Goal: Transaction & Acquisition: Download file/media

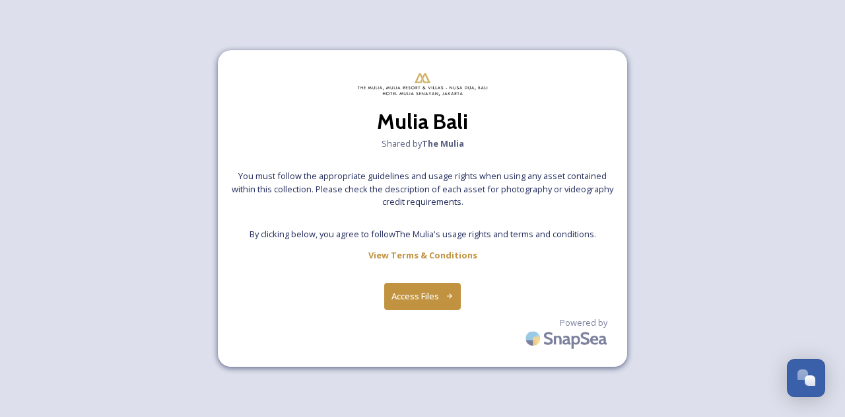
click at [433, 299] on button "Access Files" at bounding box center [422, 296] width 77 height 27
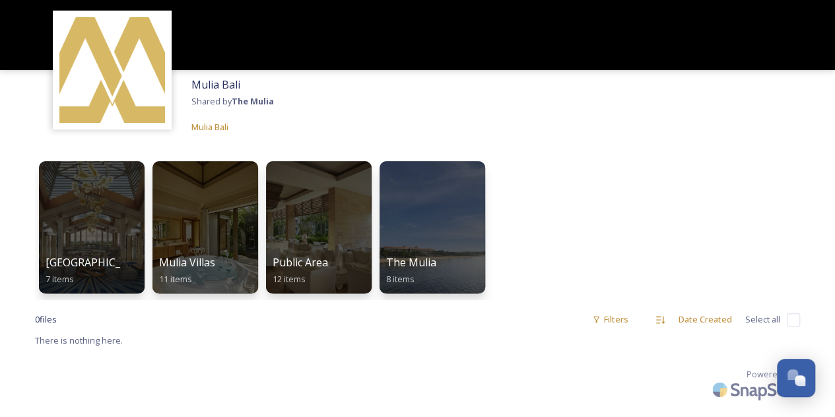
scroll to position [48, 0]
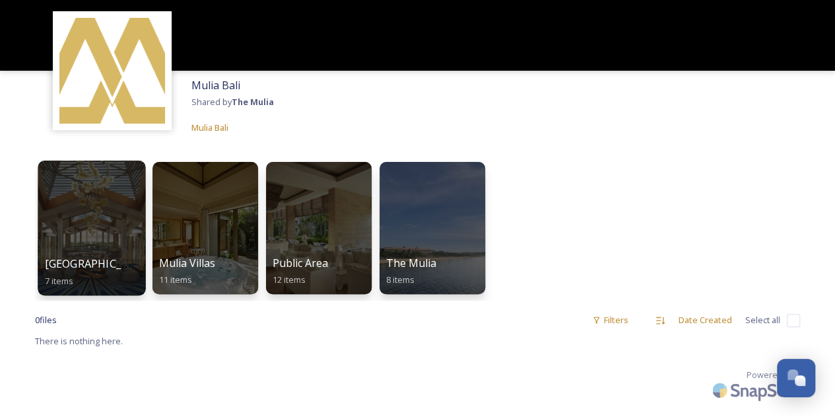
click at [133, 226] on div at bounding box center [92, 227] width 108 height 135
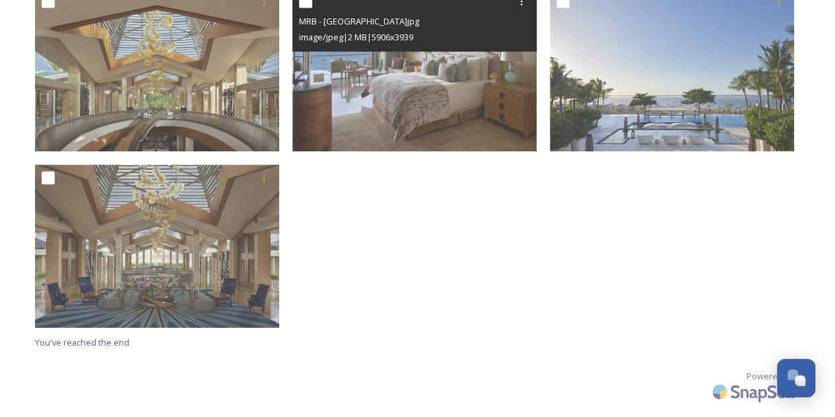
scroll to position [433, 0]
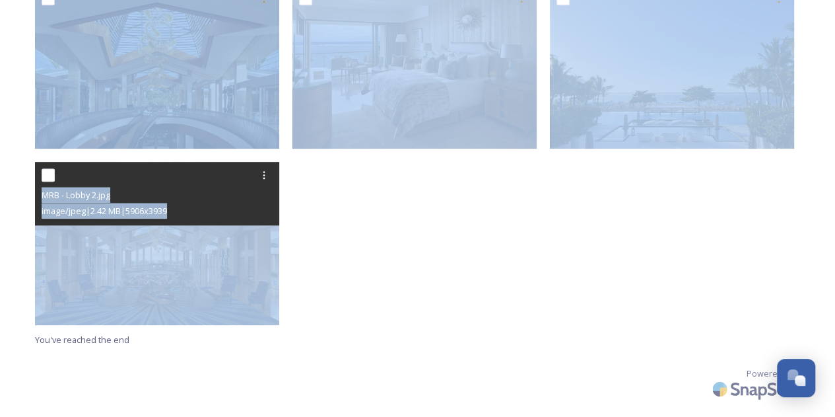
drag, startPoint x: 722, startPoint y: 271, endPoint x: 59, endPoint y: 116, distance: 680.2
click at [59, 116] on div "MRB - Lobby 2.jpg image/jpeg | 2.42 MB | 5906 x 3939" at bounding box center [418, 69] width 766 height 521
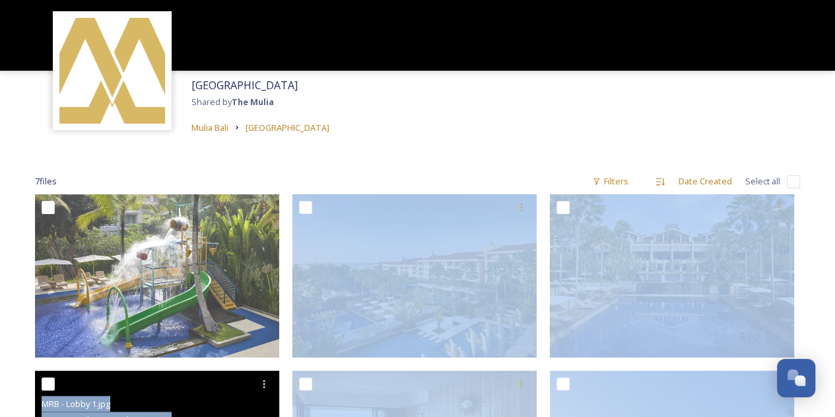
scroll to position [40, 0]
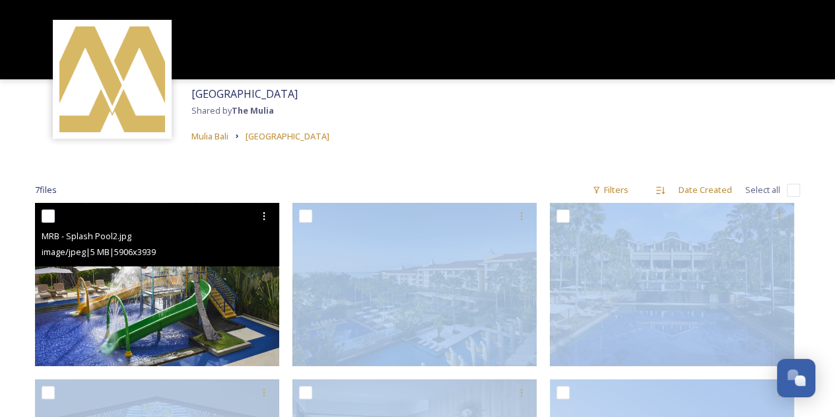
click at [48, 213] on input "checkbox" at bounding box center [48, 215] width 13 height 13
checkbox input "true"
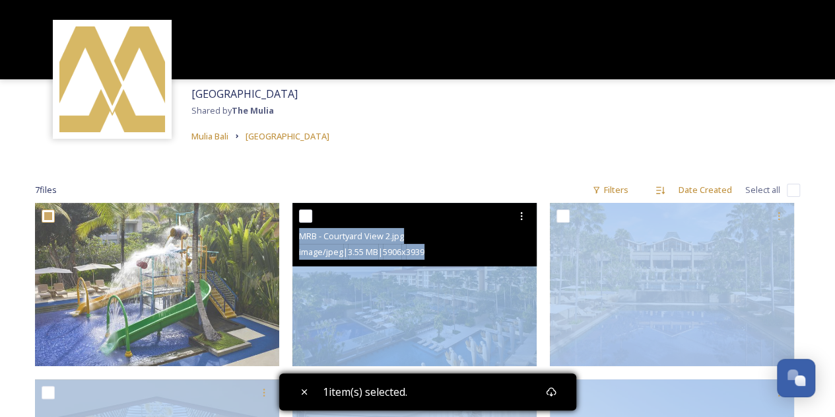
click at [305, 222] on div at bounding box center [416, 216] width 234 height 24
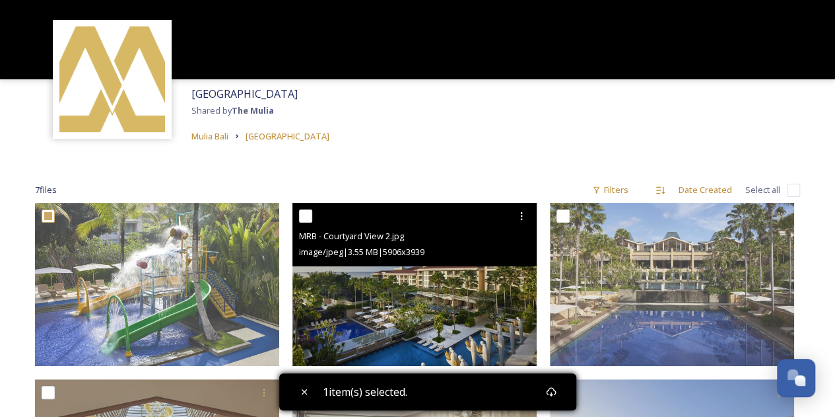
click at [304, 213] on input "checkbox" at bounding box center [305, 215] width 13 height 13
checkbox input "true"
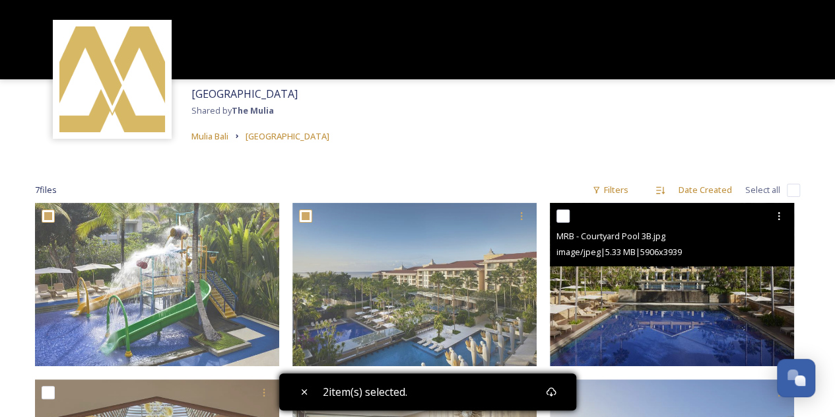
click at [565, 213] on input "checkbox" at bounding box center [562, 215] width 13 height 13
checkbox input "true"
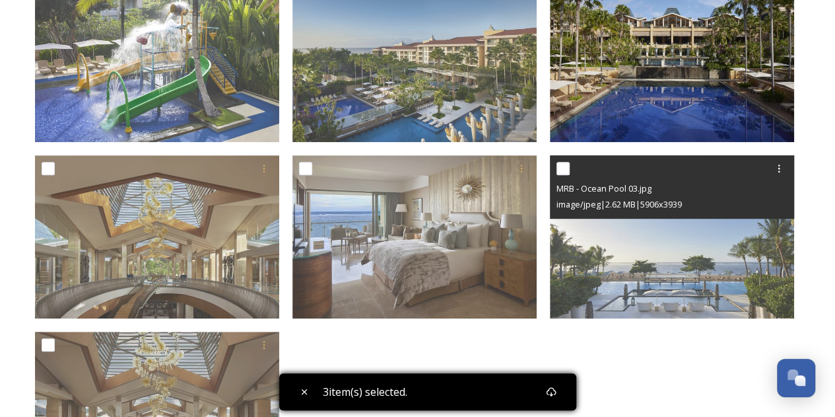
scroll to position [264, 0]
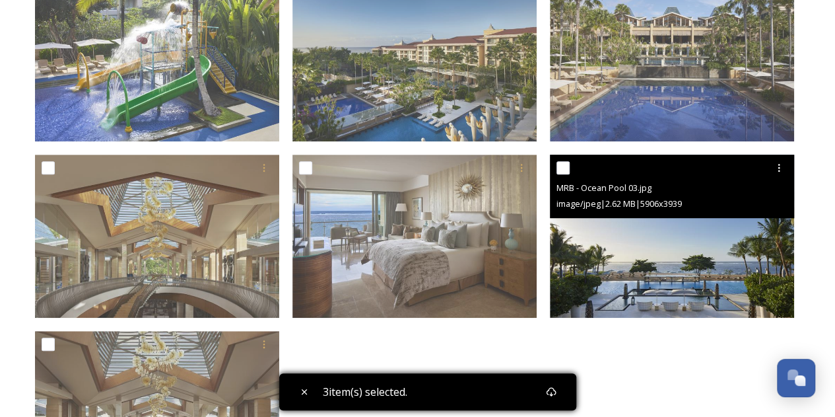
click at [564, 161] on input "checkbox" at bounding box center [562, 167] width 13 height 13
checkbox input "true"
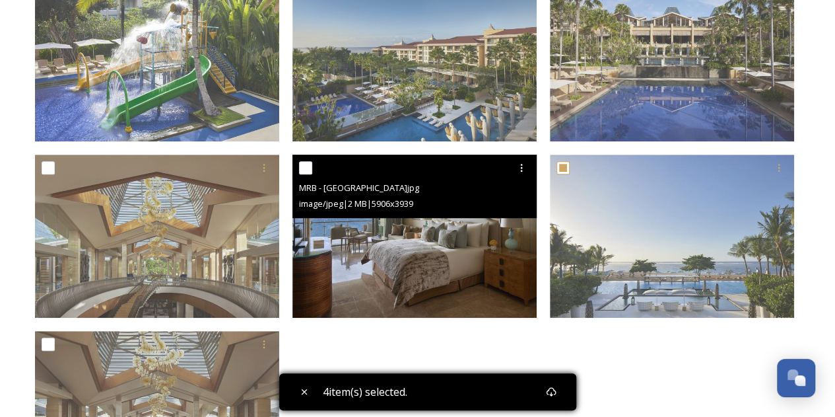
click at [302, 164] on input "checkbox" at bounding box center [305, 167] width 13 height 13
checkbox input "true"
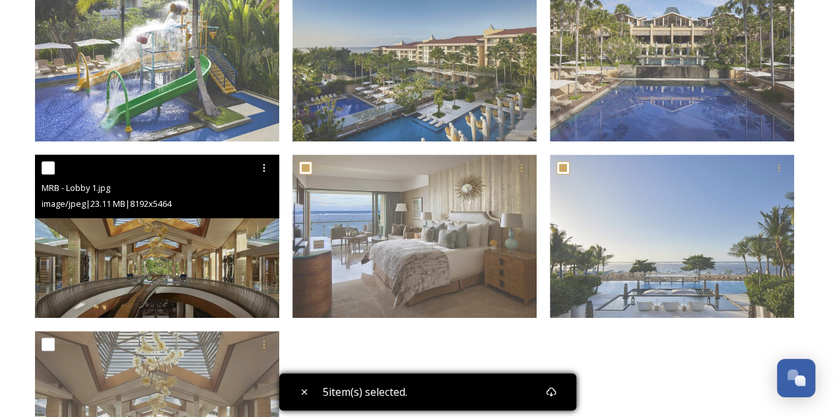
click at [46, 167] on input "checkbox" at bounding box center [48, 167] width 13 height 13
checkbox input "true"
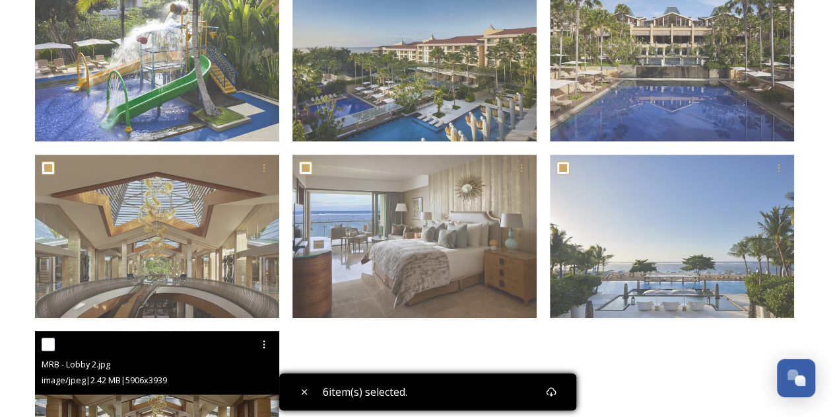
click at [44, 345] on input "checkbox" at bounding box center [48, 343] width 13 height 13
checkbox input "true"
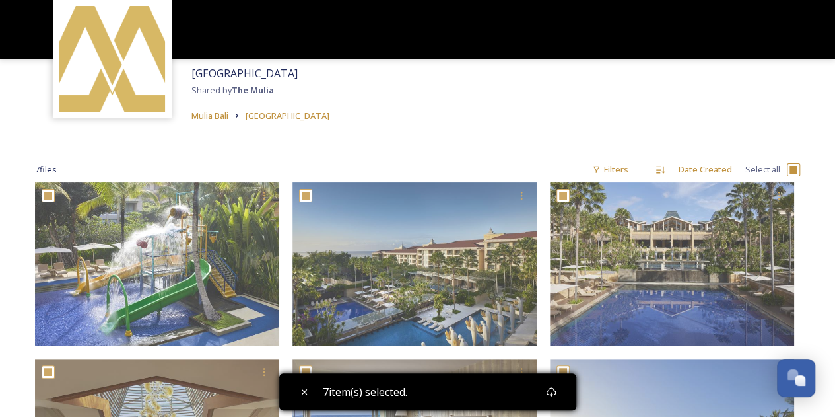
scroll to position [0, 0]
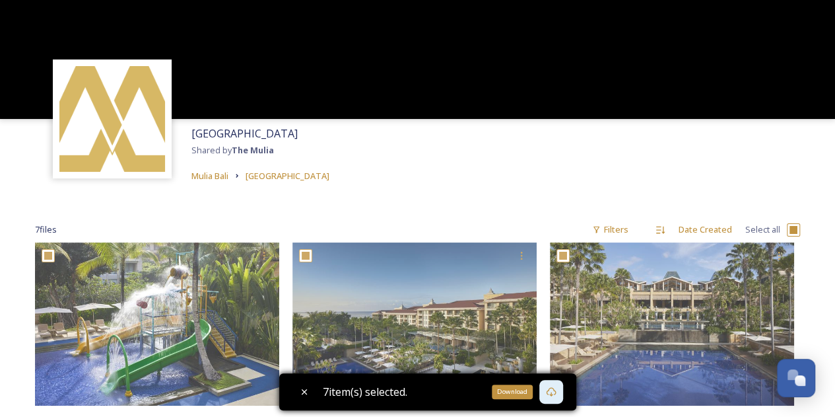
click at [556, 390] on icon at bounding box center [551, 391] width 10 height 9
click at [554, 394] on icon at bounding box center [551, 391] width 10 height 9
click at [554, 397] on icon at bounding box center [551, 391] width 11 height 11
click at [553, 389] on icon at bounding box center [551, 391] width 11 height 11
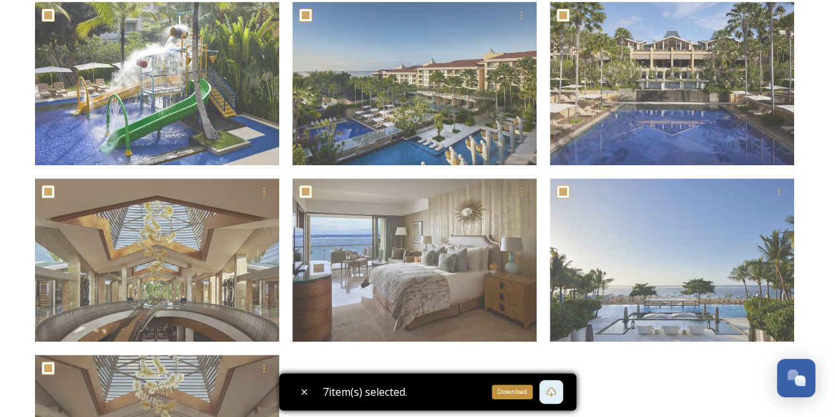
scroll to position [433, 0]
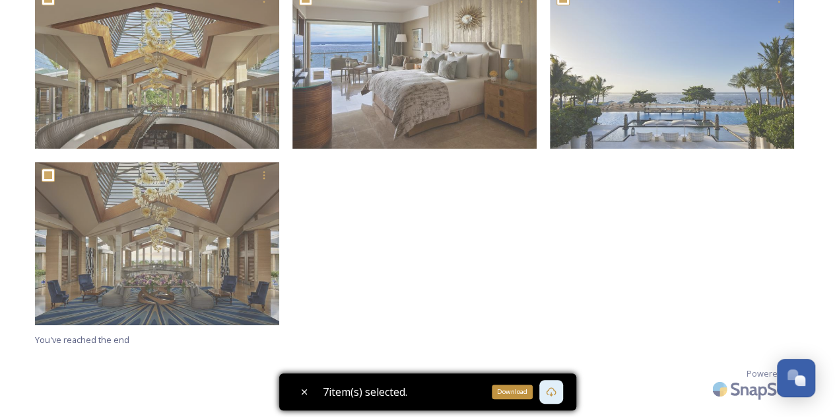
click at [556, 386] on icon at bounding box center [551, 391] width 11 height 11
click at [521, 388] on div "7 item(s) selected." at bounding box center [427, 391] width 297 height 37
click at [556, 390] on icon at bounding box center [551, 391] width 11 height 11
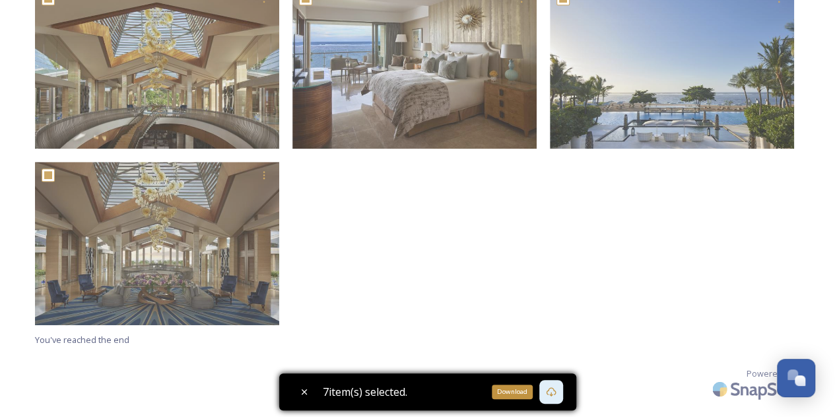
click at [556, 390] on icon at bounding box center [551, 391] width 11 height 11
click at [566, 320] on div at bounding box center [675, 69] width 251 height 521
click at [552, 387] on icon at bounding box center [551, 391] width 11 height 11
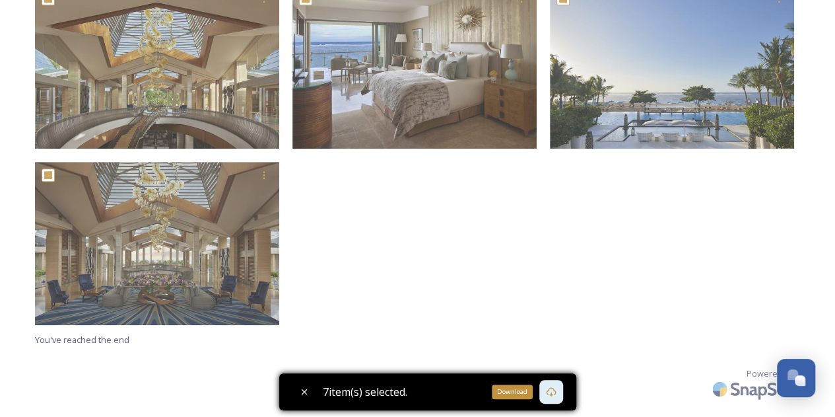
click at [556, 391] on icon at bounding box center [551, 391] width 11 height 11
click at [563, 387] on div "Download" at bounding box center [551, 392] width 24 height 24
click at [568, 387] on div "7 item(s) selected. Download" at bounding box center [427, 391] width 297 height 37
click at [623, 248] on div at bounding box center [675, 69] width 251 height 521
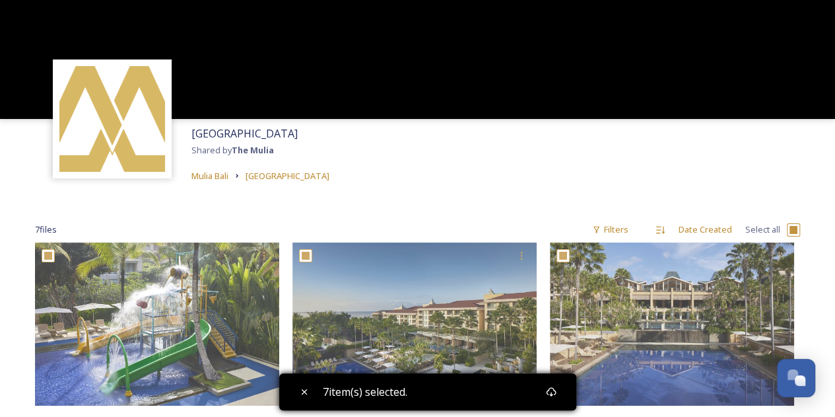
scroll to position [1, 0]
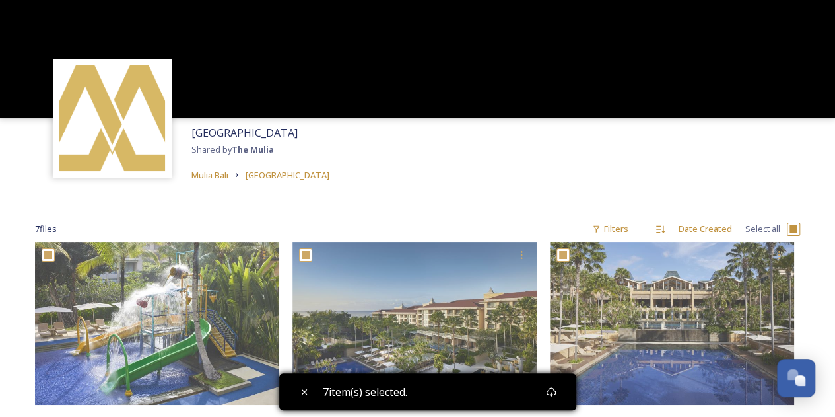
click at [798, 230] on input "checkbox" at bounding box center [793, 228] width 13 height 13
checkbox input "false"
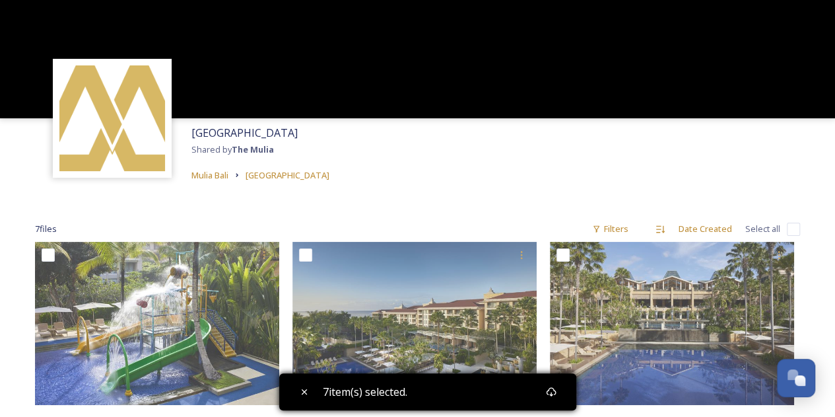
checkbox input "false"
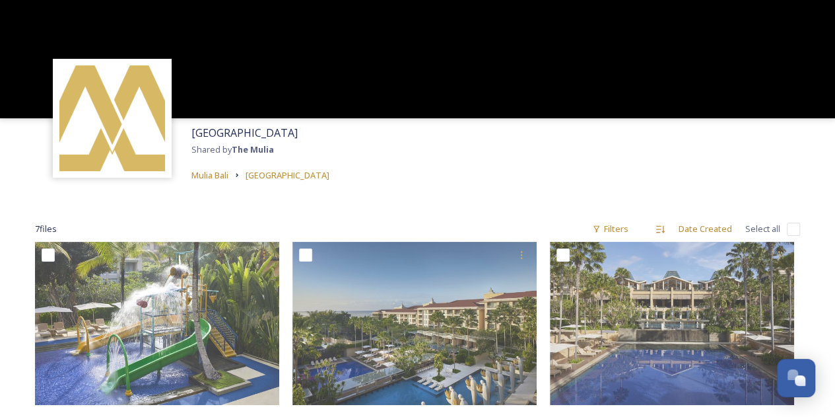
click at [793, 228] on input "checkbox" at bounding box center [793, 228] width 13 height 13
checkbox input "true"
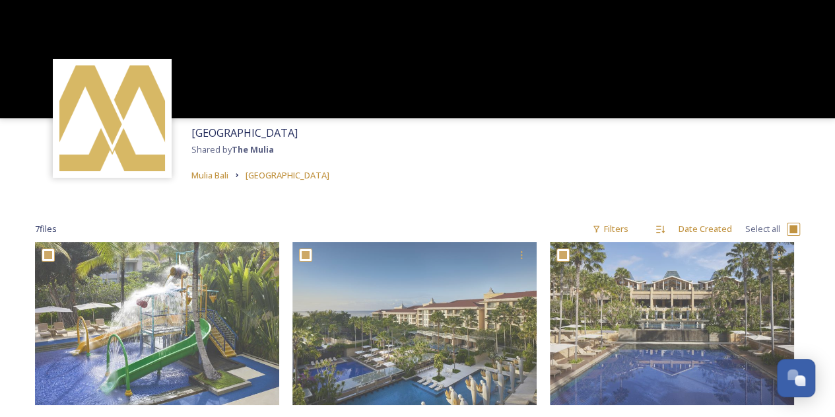
checkbox input "true"
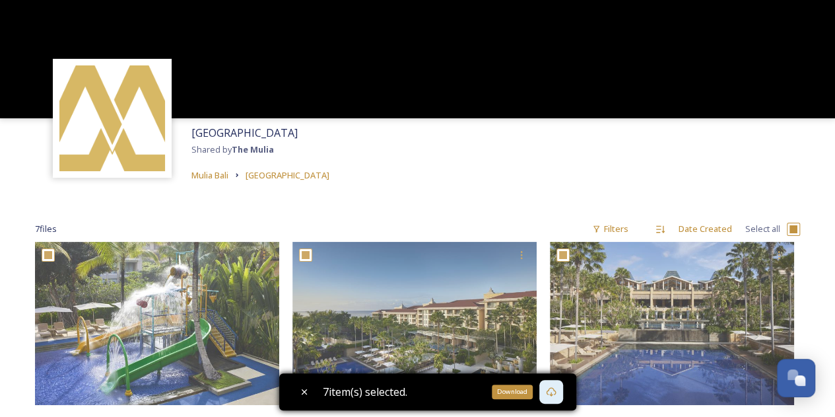
click at [556, 391] on icon at bounding box center [551, 391] width 11 height 11
click at [787, 232] on input "checkbox" at bounding box center [793, 228] width 13 height 13
checkbox input "false"
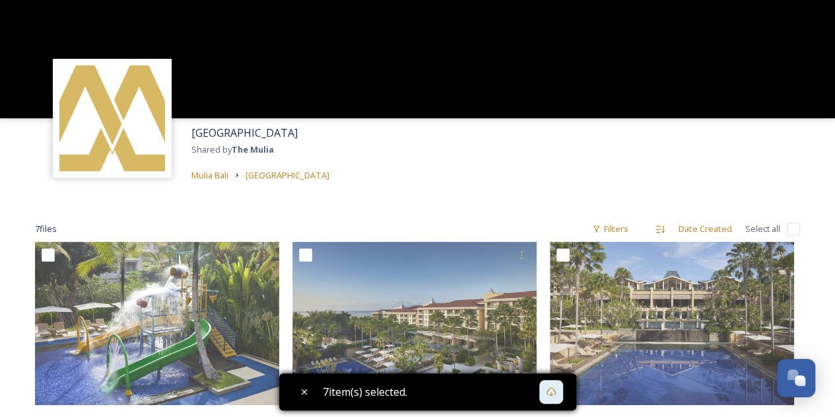
checkbox input "false"
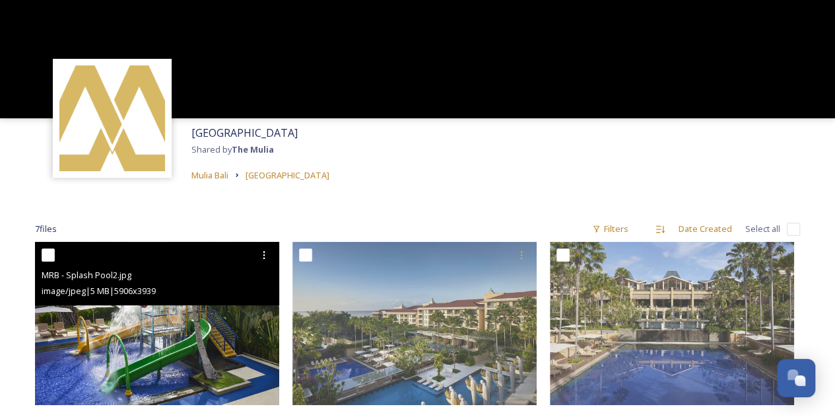
click at [49, 254] on input "checkbox" at bounding box center [48, 254] width 13 height 13
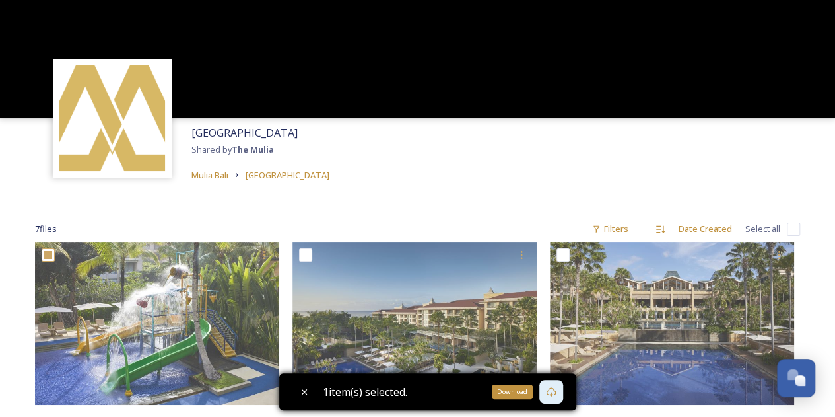
click at [556, 391] on icon at bounding box center [551, 391] width 11 height 11
click at [467, 154] on div "[GEOGRAPHIC_DATA] Shared by The Mulia Mulia [GEOGRAPHIC_DATA]" at bounding box center [417, 153] width 835 height 71
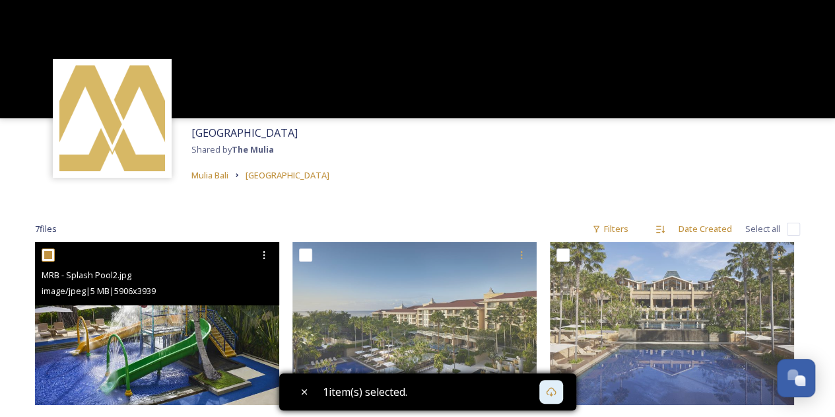
click at [49, 255] on input "checkbox" at bounding box center [48, 254] width 13 height 13
checkbox input "false"
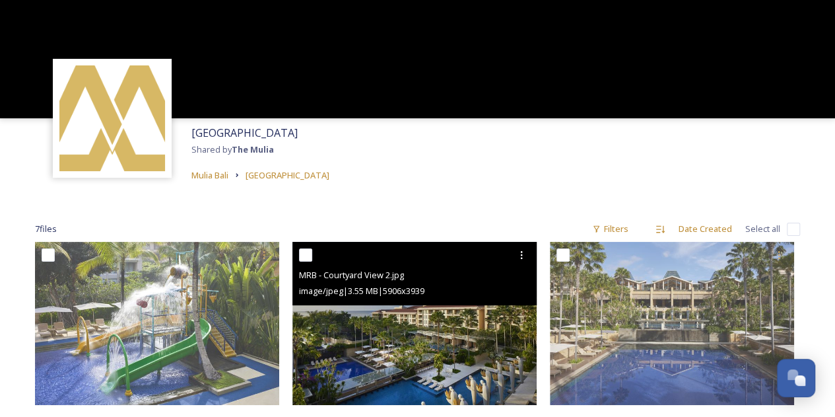
click at [305, 250] on input "checkbox" at bounding box center [305, 254] width 13 height 13
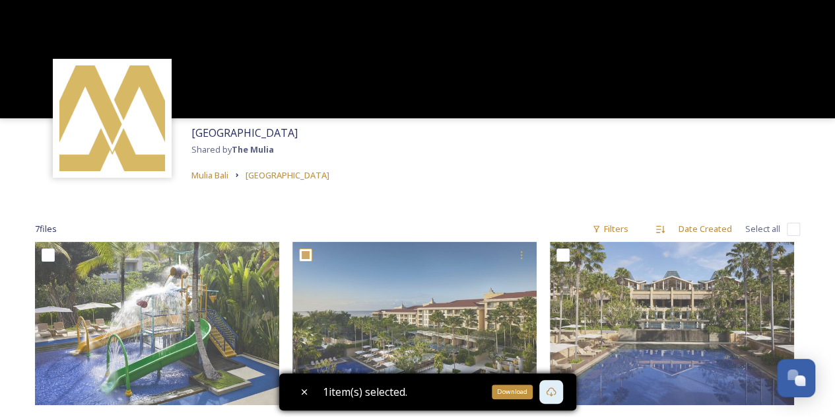
click at [554, 394] on icon at bounding box center [551, 391] width 10 height 9
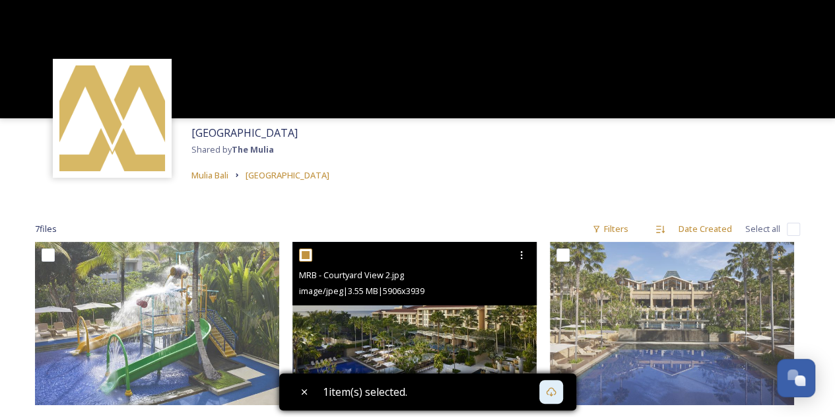
click at [304, 252] on input "checkbox" at bounding box center [305, 254] width 13 height 13
checkbox input "false"
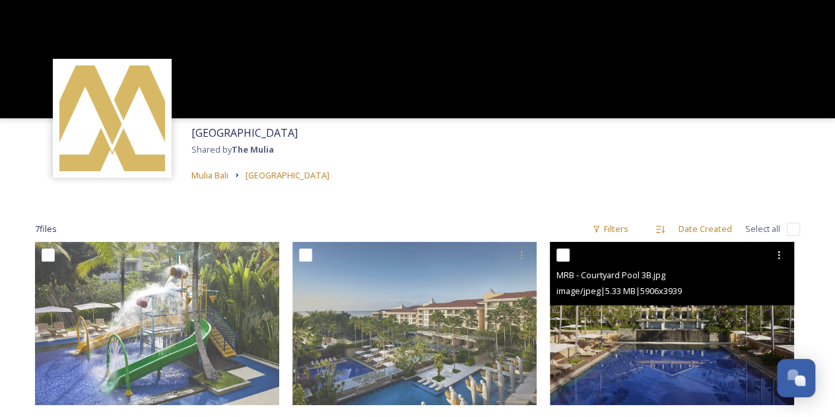
click at [564, 257] on input "checkbox" at bounding box center [562, 254] width 13 height 13
checkbox input "true"
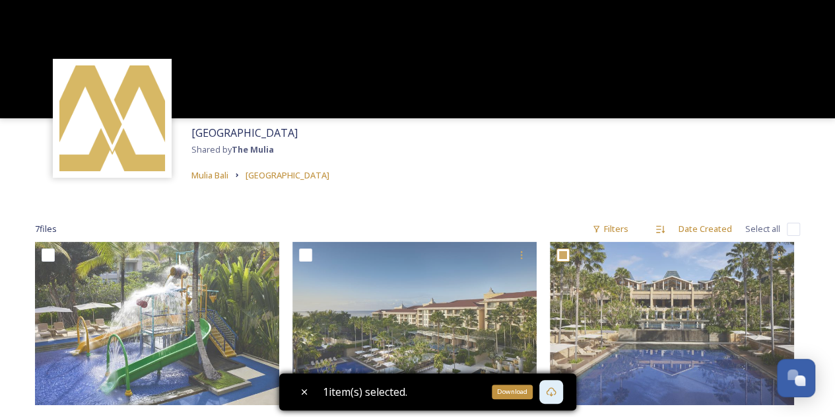
click at [556, 391] on icon at bounding box center [551, 391] width 11 height 11
click at [471, 151] on div "[GEOGRAPHIC_DATA] Shared by The Mulia Mulia [GEOGRAPHIC_DATA]" at bounding box center [417, 153] width 835 height 71
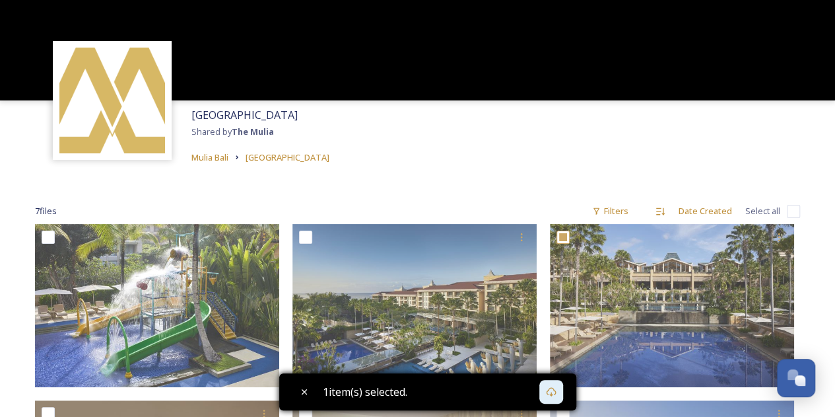
scroll to position [0, 0]
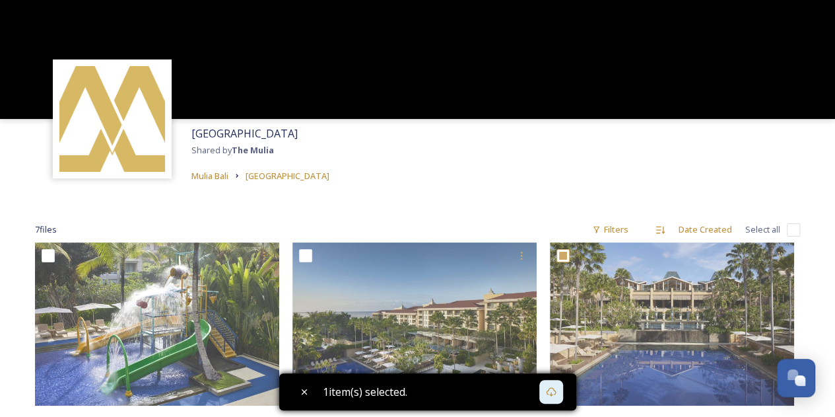
click at [784, 226] on div "7 file s Filters Date Created Select all" at bounding box center [417, 230] width 765 height 26
click at [792, 230] on input "checkbox" at bounding box center [793, 229] width 13 height 13
checkbox input "true"
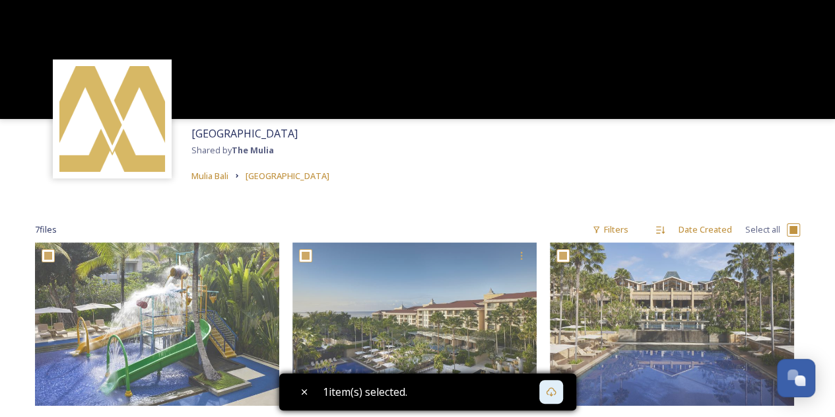
checkbox input "true"
click at [792, 374] on div "Open Chat" at bounding box center [792, 373] width 11 height 11
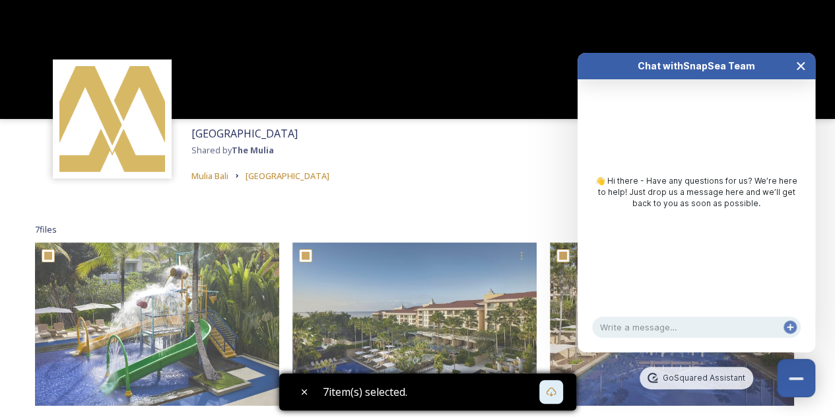
click at [803, 67] on icon "Close Chat" at bounding box center [800, 66] width 11 height 11
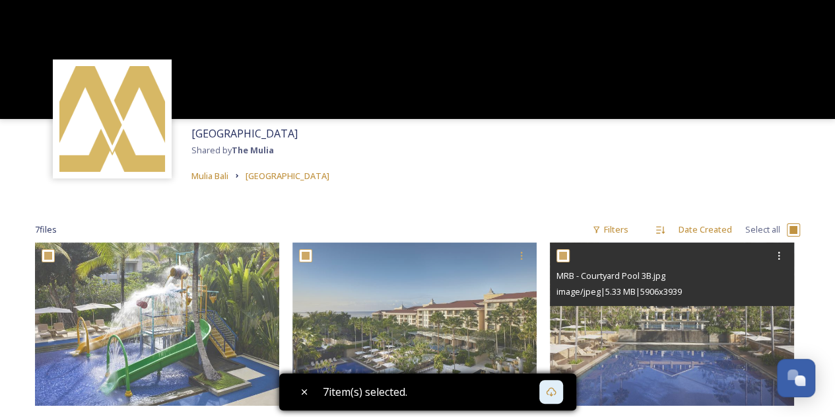
drag, startPoint x: 607, startPoint y: 370, endPoint x: 555, endPoint y: 393, distance: 57.0
click at [555, 393] on icon at bounding box center [551, 391] width 11 height 11
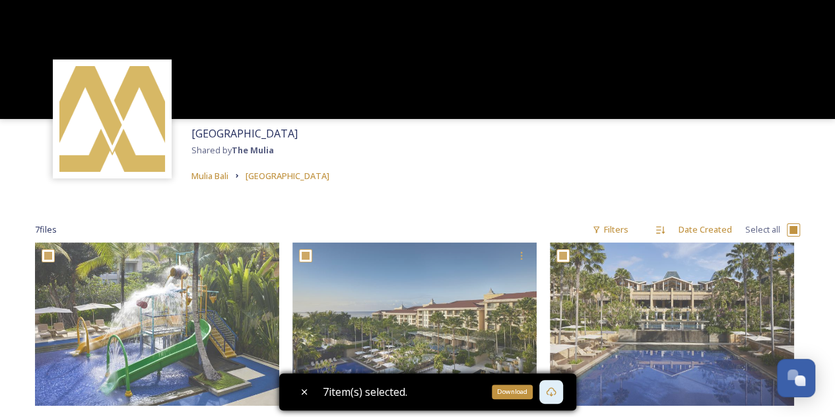
click at [555, 387] on icon at bounding box center [551, 391] width 11 height 11
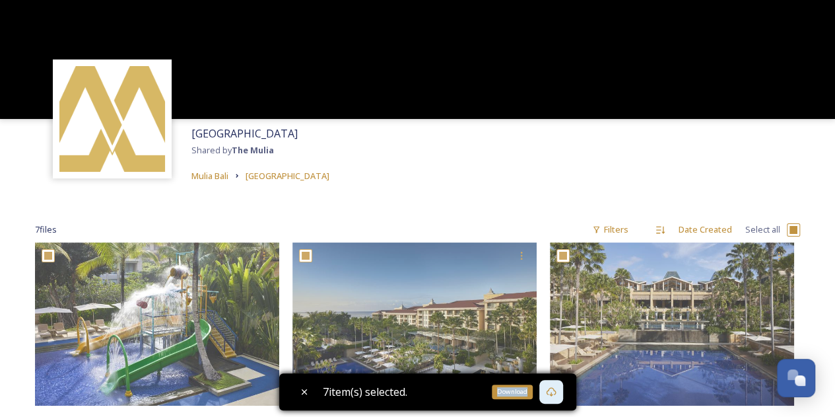
click at [555, 387] on icon at bounding box center [551, 391] width 11 height 11
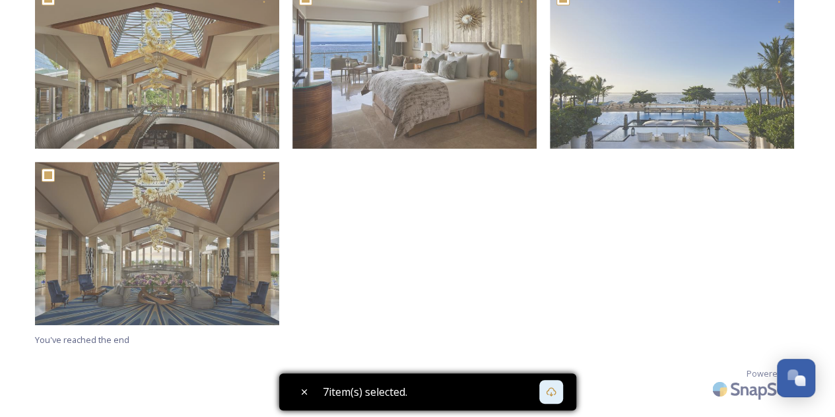
scroll to position [432, 0]
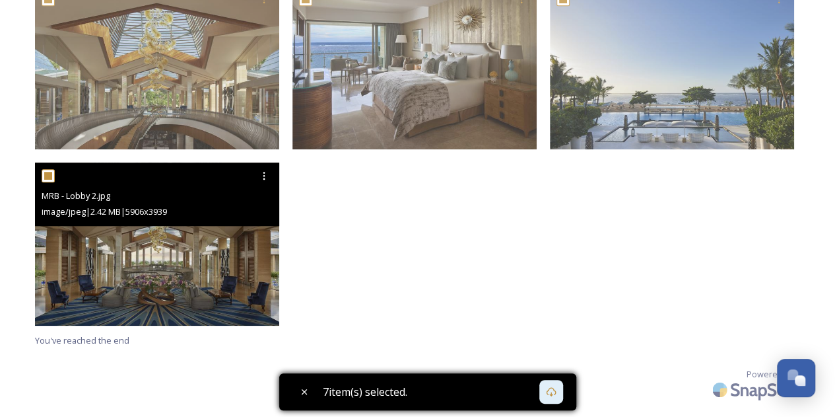
drag, startPoint x: 149, startPoint y: 196, endPoint x: 128, endPoint y: 242, distance: 50.8
click at [128, 242] on img at bounding box center [157, 243] width 244 height 163
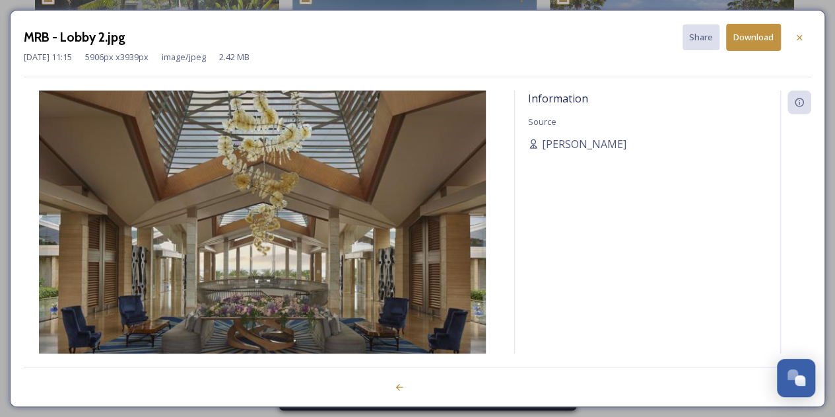
scroll to position [257, 0]
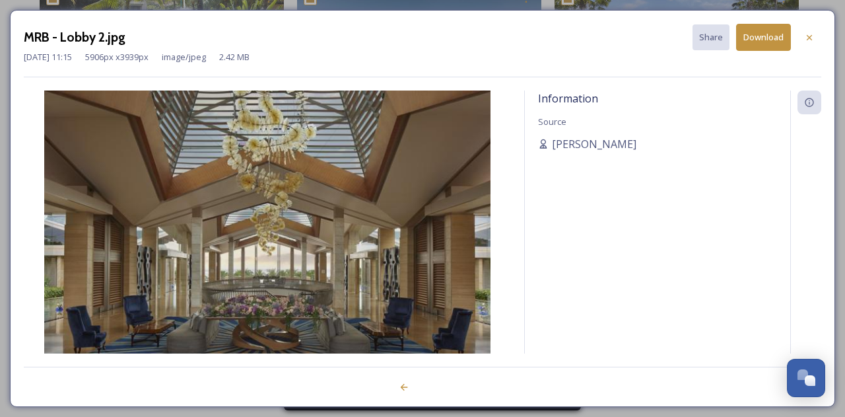
click at [128, 242] on img at bounding box center [267, 239] width 487 height 298
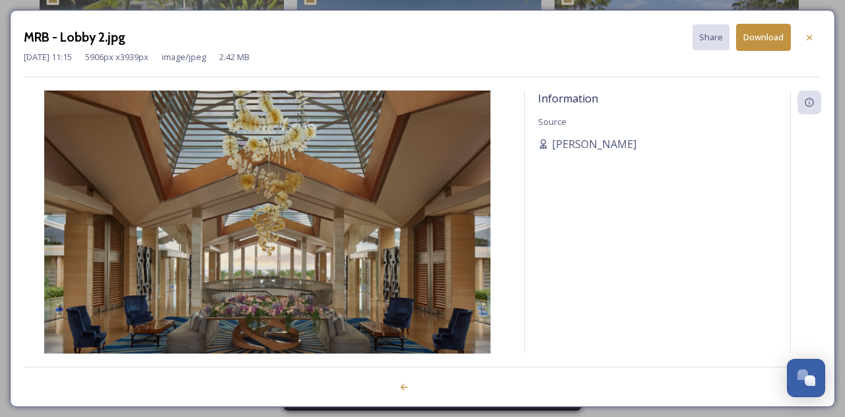
drag, startPoint x: 128, startPoint y: 242, endPoint x: 769, endPoint y: 40, distance: 672.0
click at [769, 40] on button "Download" at bounding box center [763, 37] width 55 height 27
click at [811, 35] on icon at bounding box center [809, 36] width 5 height 5
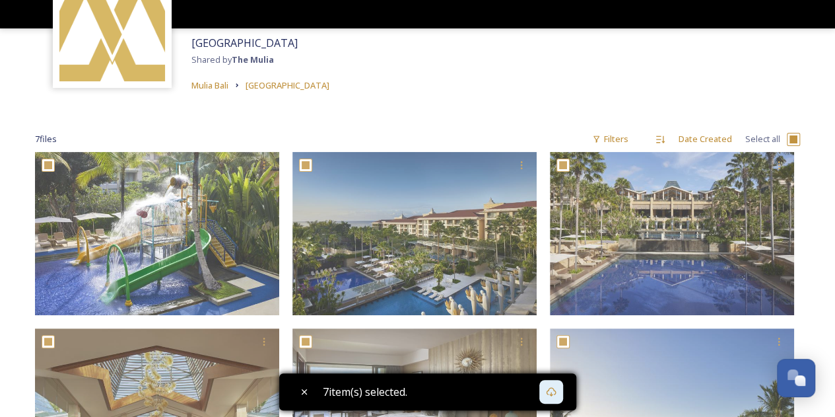
scroll to position [83, 0]
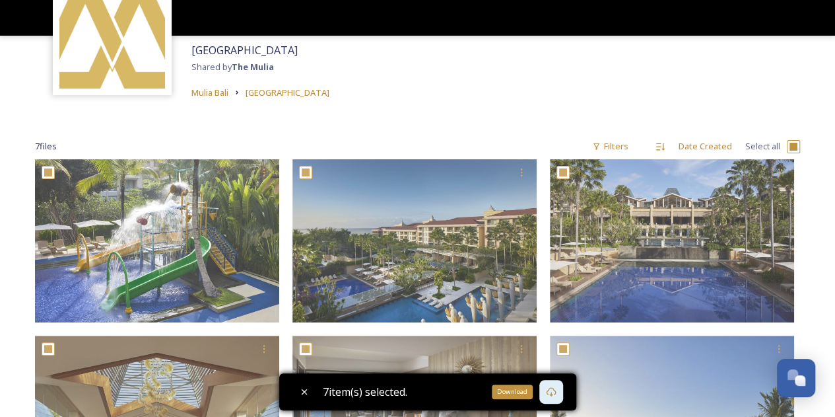
click at [553, 387] on icon at bounding box center [551, 391] width 10 height 9
